Goal: Find specific page/section: Find specific page/section

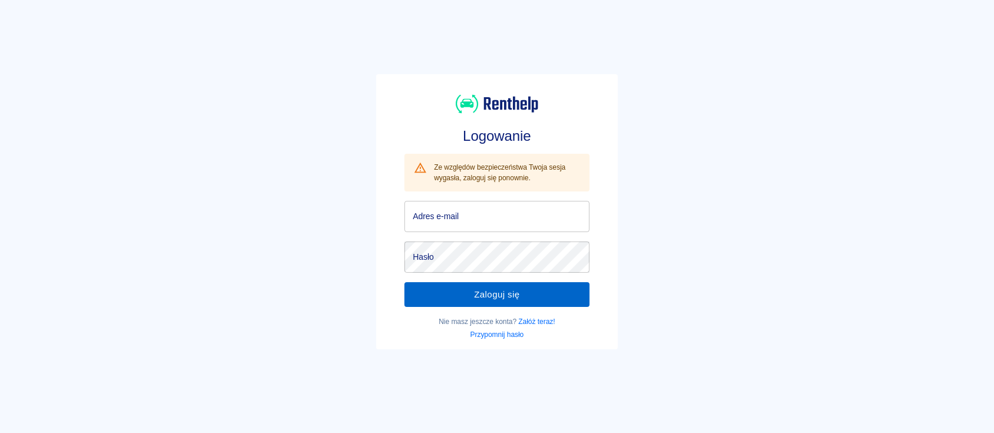
type input "[EMAIL_ADDRESS][DOMAIN_NAME]"
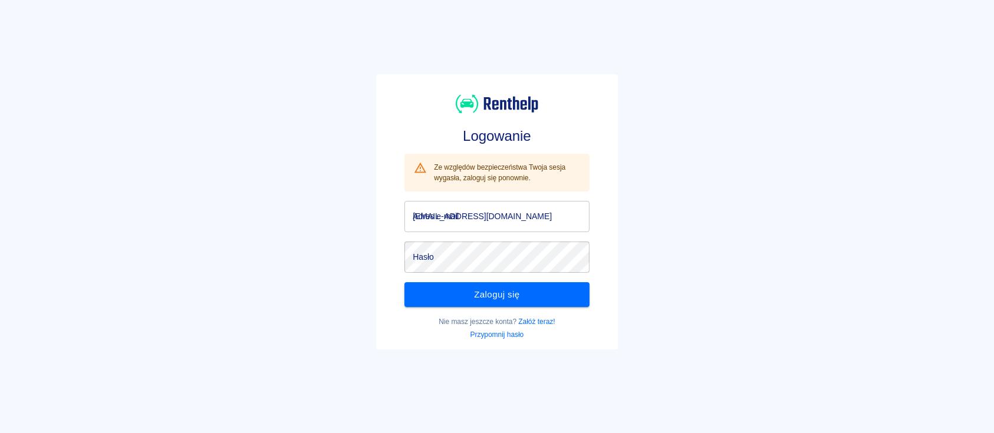
drag, startPoint x: 476, startPoint y: 297, endPoint x: 494, endPoint y: 288, distance: 20.0
click at [476, 297] on button "Zaloguj się" at bounding box center [496, 294] width 185 height 25
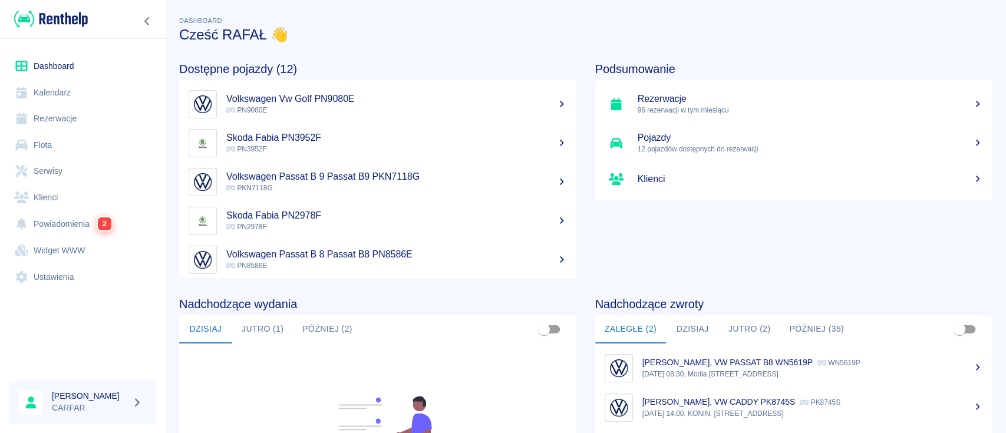
click at [67, 65] on link "Dashboard" at bounding box center [82, 66] width 147 height 27
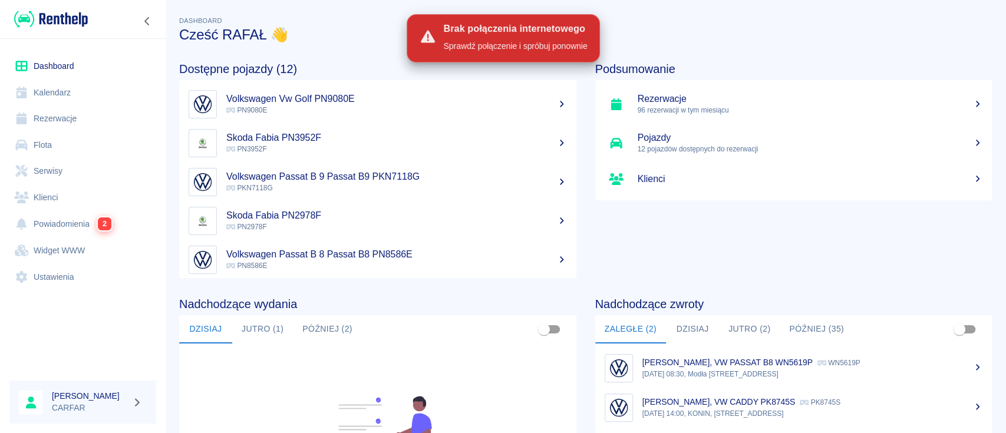
scroll to position [181, 0]
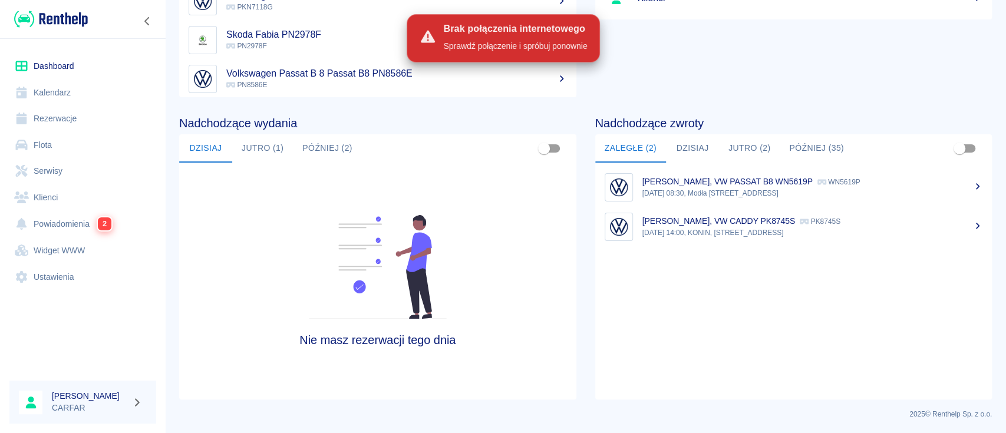
click at [85, 29] on div at bounding box center [83, 19] width 166 height 38
click at [75, 9] on img at bounding box center [51, 18] width 74 height 19
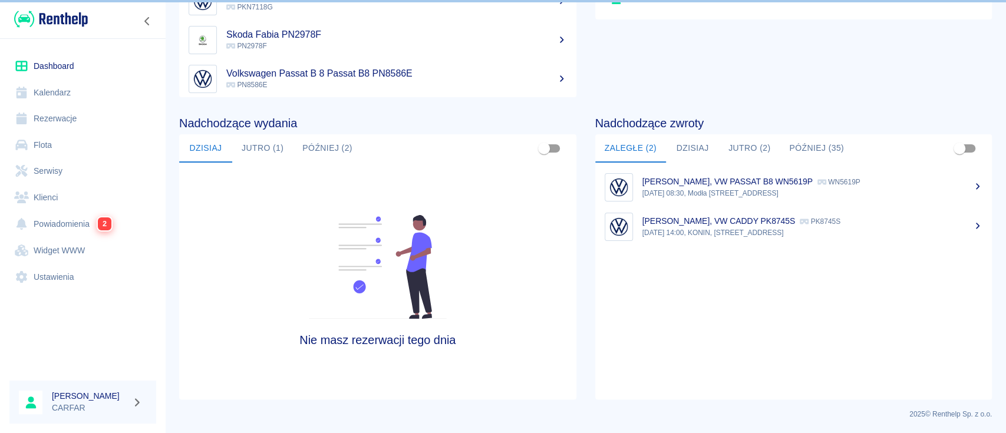
click at [677, 141] on button "Dzisiaj" at bounding box center [692, 148] width 53 height 28
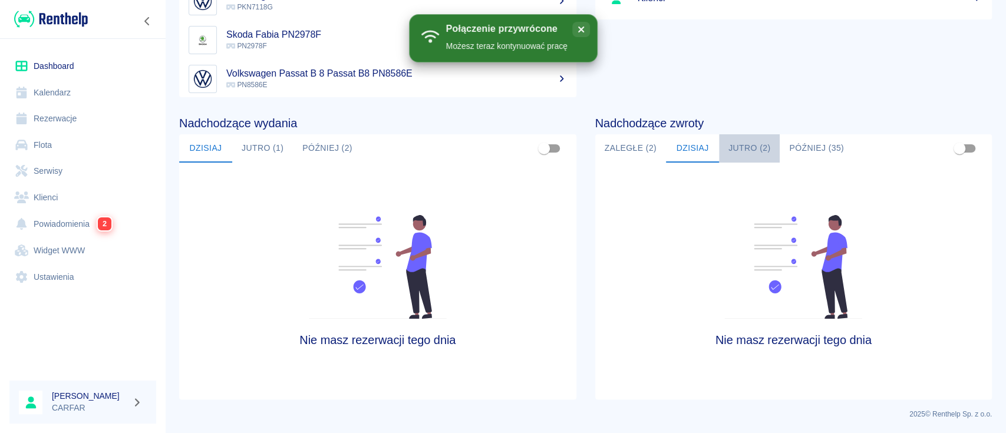
click at [749, 144] on button "Jutro (2)" at bounding box center [749, 148] width 61 height 28
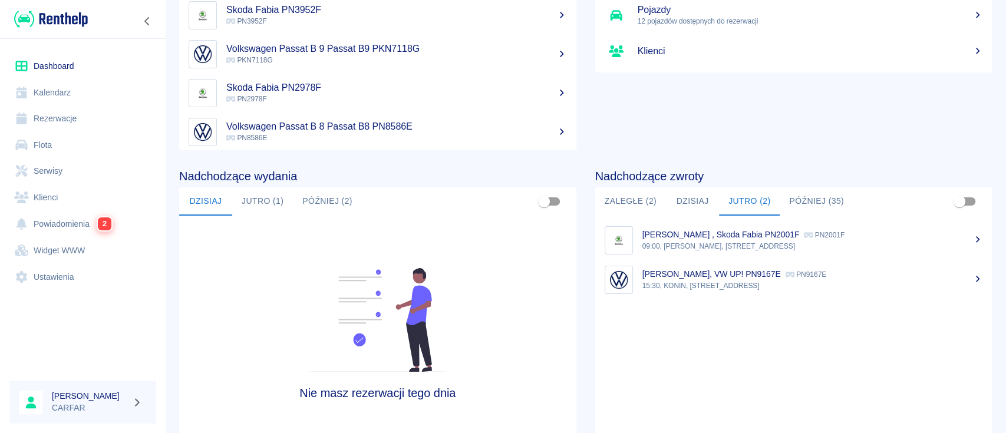
scroll to position [0, 0]
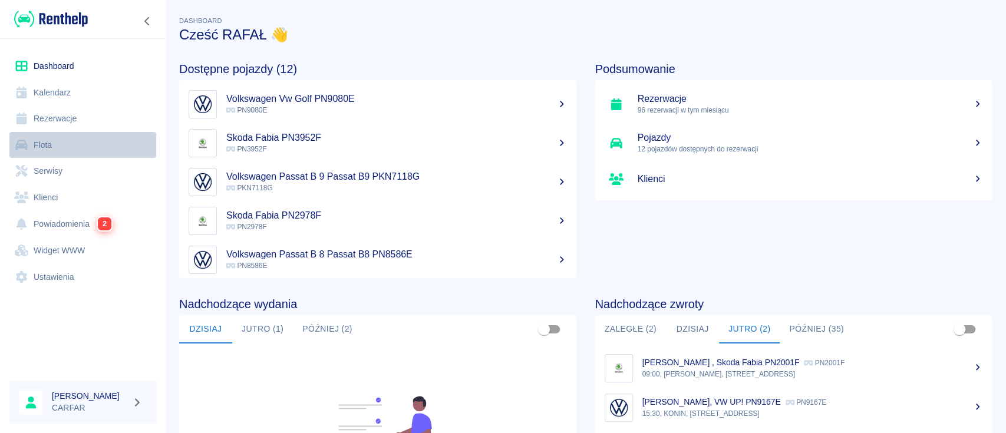
click at [74, 144] on link "Flota" at bounding box center [82, 145] width 147 height 27
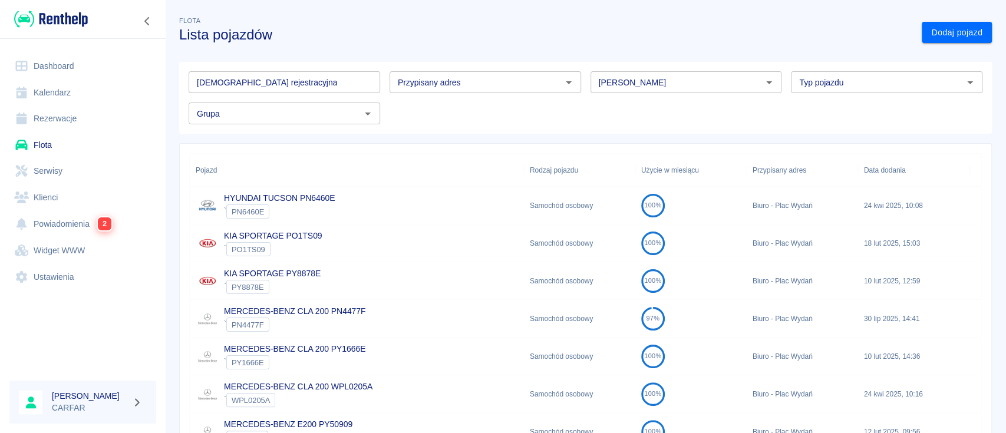
click at [305, 84] on input "[DEMOGRAPHIC_DATA] rejestracyjna" at bounding box center [285, 82] width 192 height 22
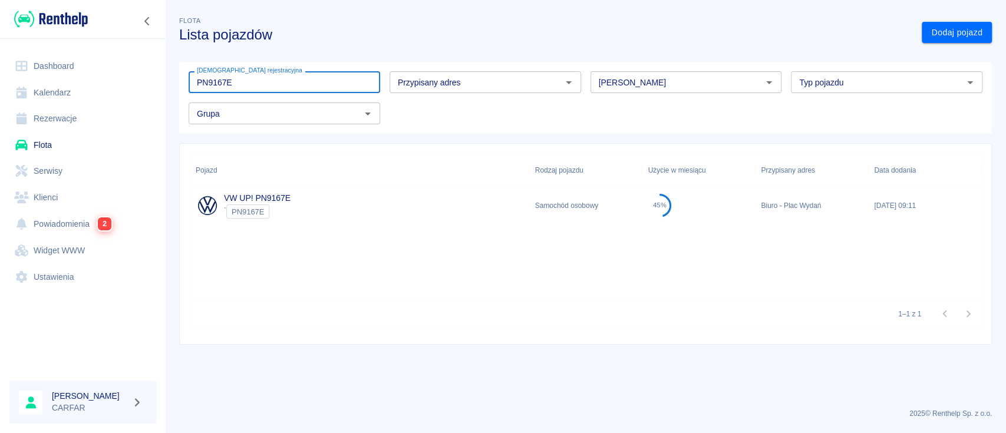
type input "PN9167E"
click at [411, 199] on div "VW UP! PN9167E ` PN9167E" at bounding box center [360, 206] width 340 height 38
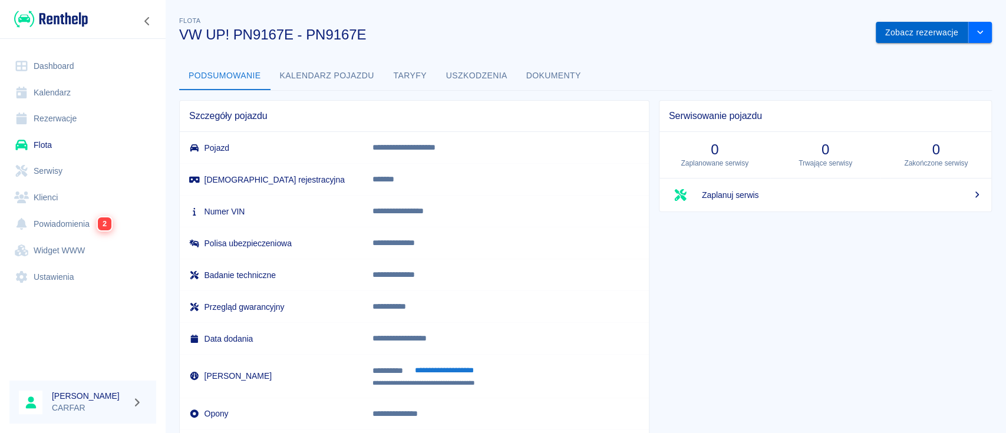
click at [887, 26] on button "Zobacz rezerwacje" at bounding box center [922, 33] width 93 height 22
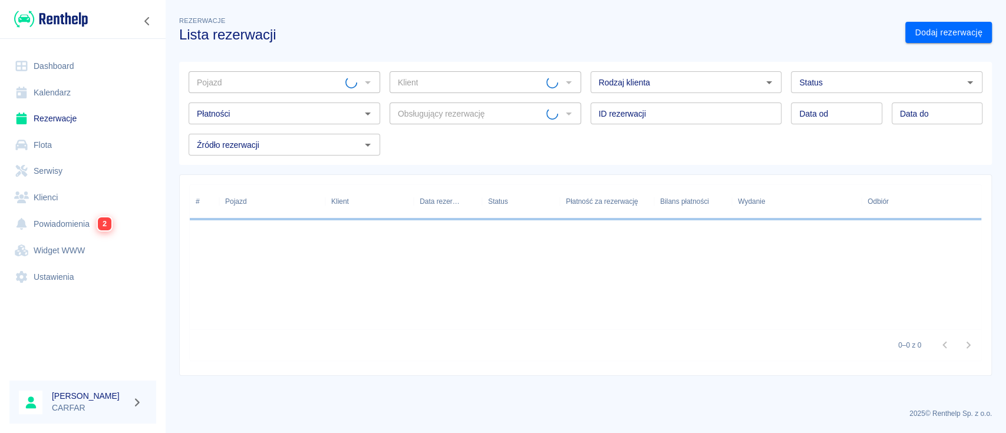
type input "VW UP! PN9167E - PN9167E"
